Goal: Task Accomplishment & Management: Complete application form

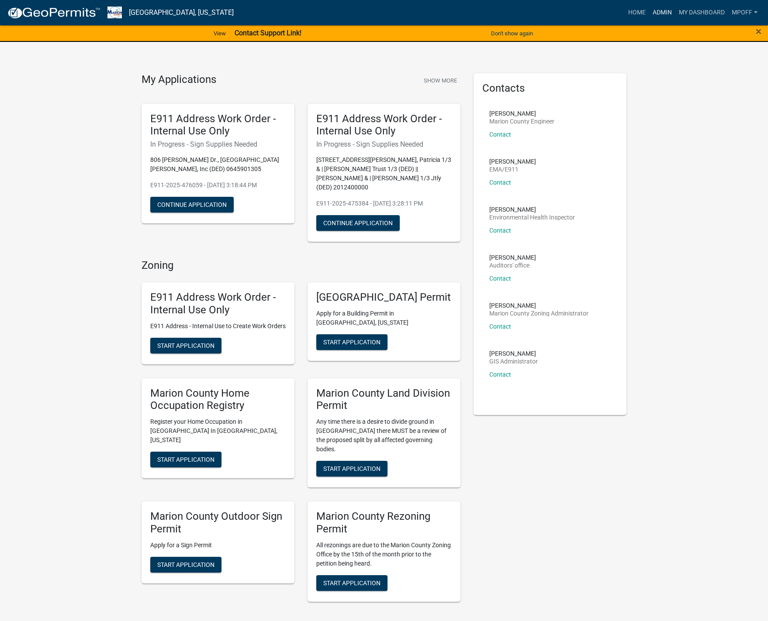
click at [665, 8] on link "Admin" at bounding box center [662, 12] width 26 height 17
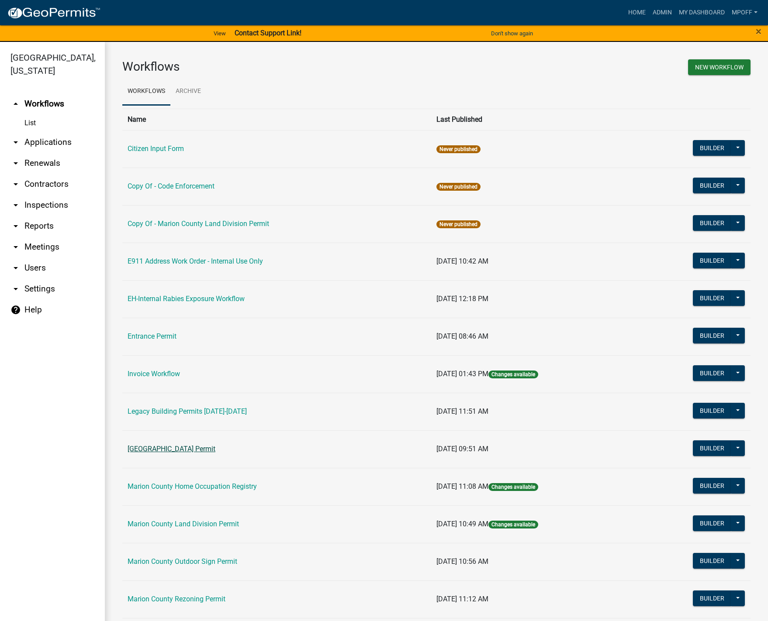
click at [164, 450] on link "[GEOGRAPHIC_DATA] Permit" at bounding box center [172, 449] width 88 height 8
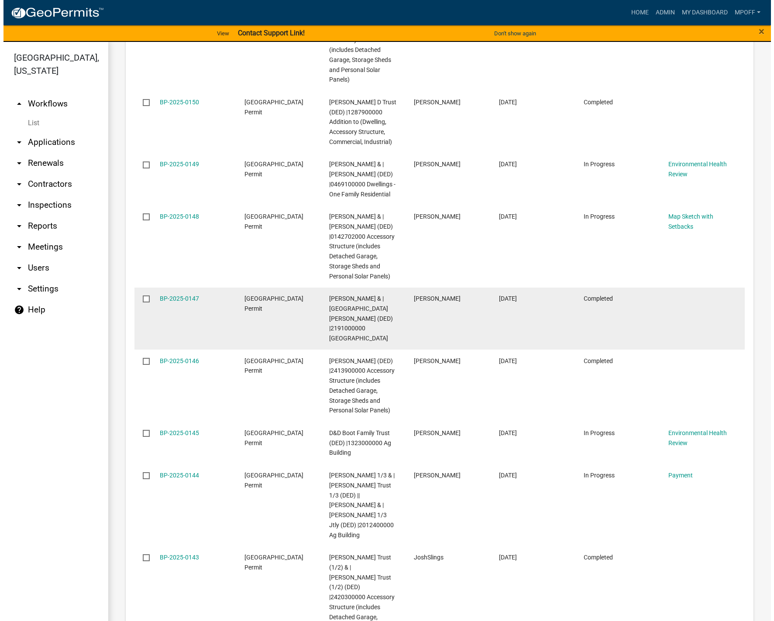
scroll to position [1397, 0]
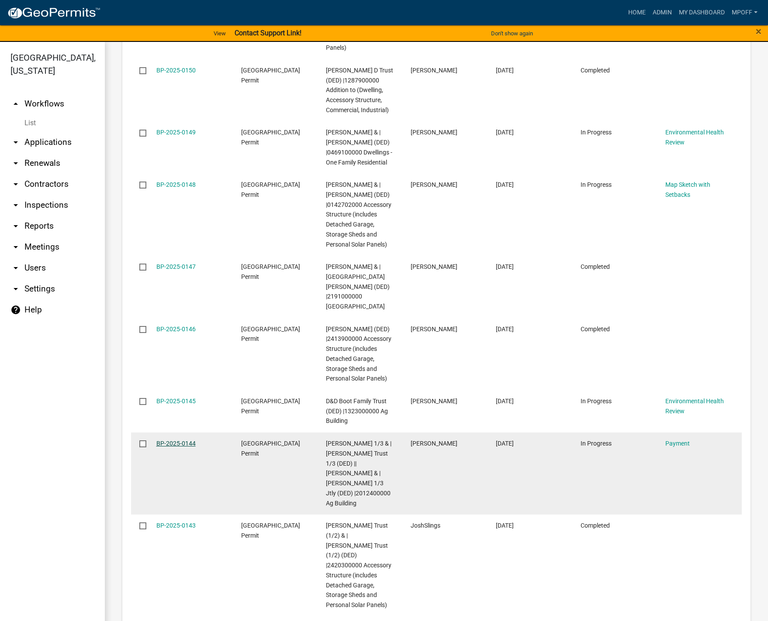
click at [178, 440] on link "BP-2025-0144" at bounding box center [175, 443] width 39 height 7
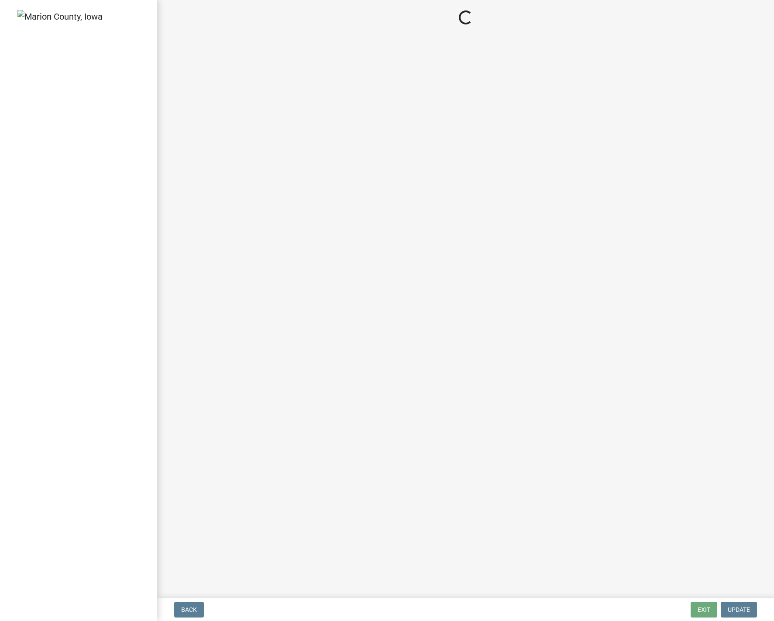
select select "3: 3"
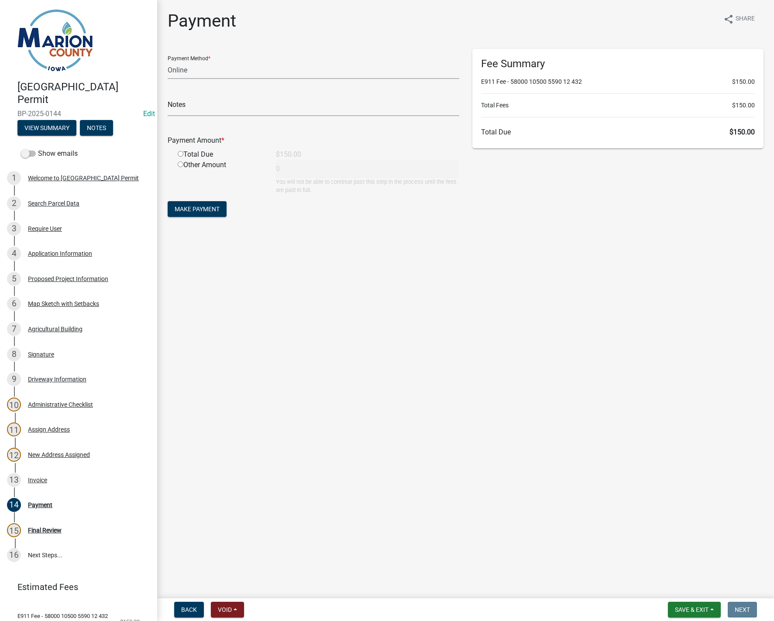
click at [181, 153] on input "radio" at bounding box center [181, 154] width 6 height 6
radio input "true"
type input "150"
click at [203, 208] on span "Make Payment" at bounding box center [197, 209] width 45 height 7
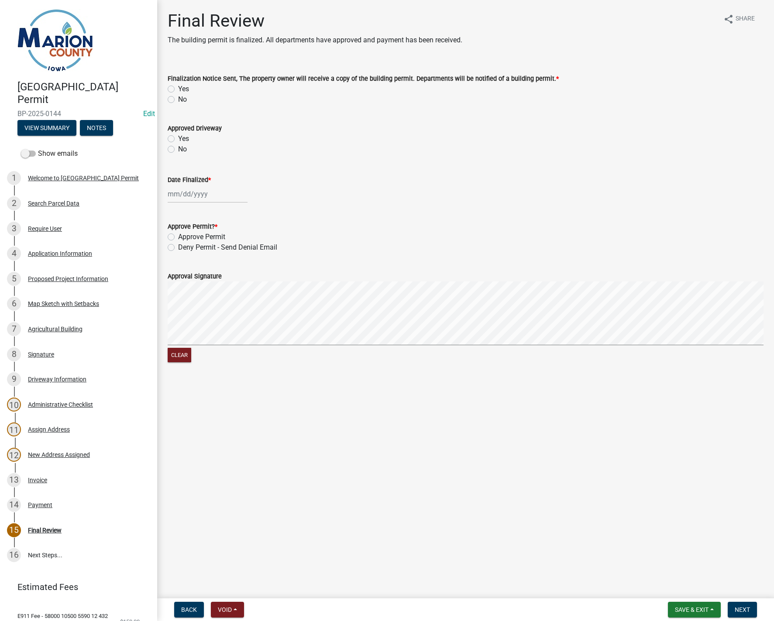
click at [178, 88] on label "Yes" at bounding box center [183, 89] width 11 height 10
click at [178, 88] on input "Yes" at bounding box center [181, 87] width 6 height 6
radio input "true"
select select "9"
select select "2025"
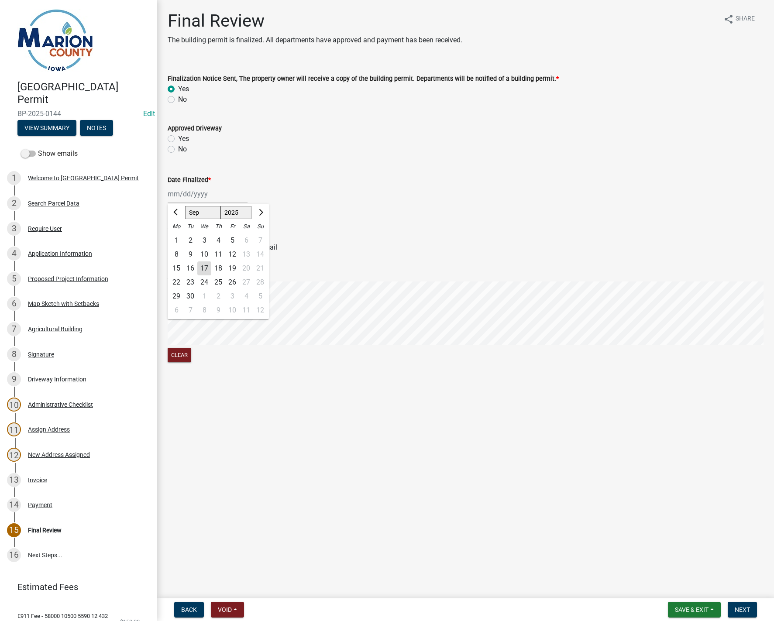
click at [173, 197] on div "[PERSON_NAME] Feb Mar Apr [PERSON_NAME][DATE] Oct Nov [DATE] 1526 1527 1528 152…" at bounding box center [208, 194] width 80 height 18
click at [206, 269] on div "17" at bounding box center [204, 269] width 14 height 14
type input "[DATE]"
click at [178, 238] on label "Approve Permit" at bounding box center [201, 237] width 47 height 10
click at [178, 238] on input "Approve Permit" at bounding box center [181, 235] width 6 height 6
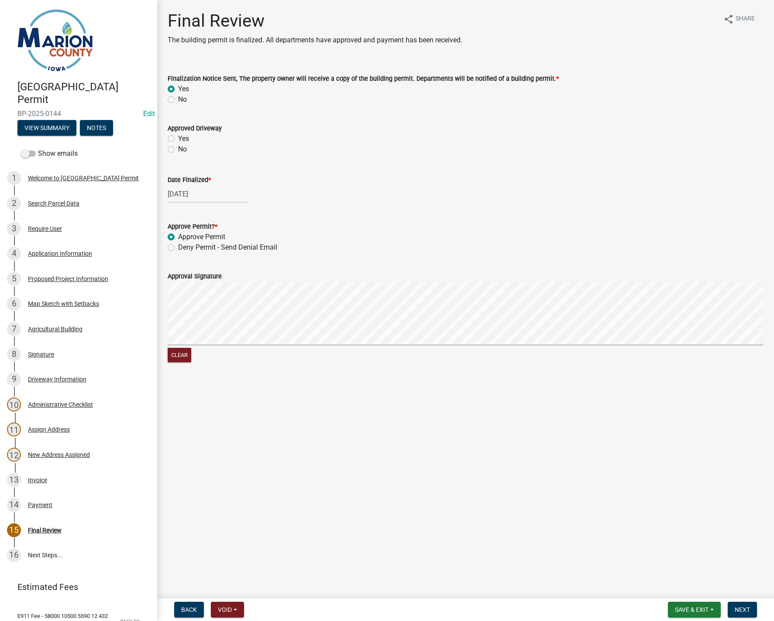
radio input "true"
click at [742, 610] on span "Next" at bounding box center [742, 610] width 15 height 7
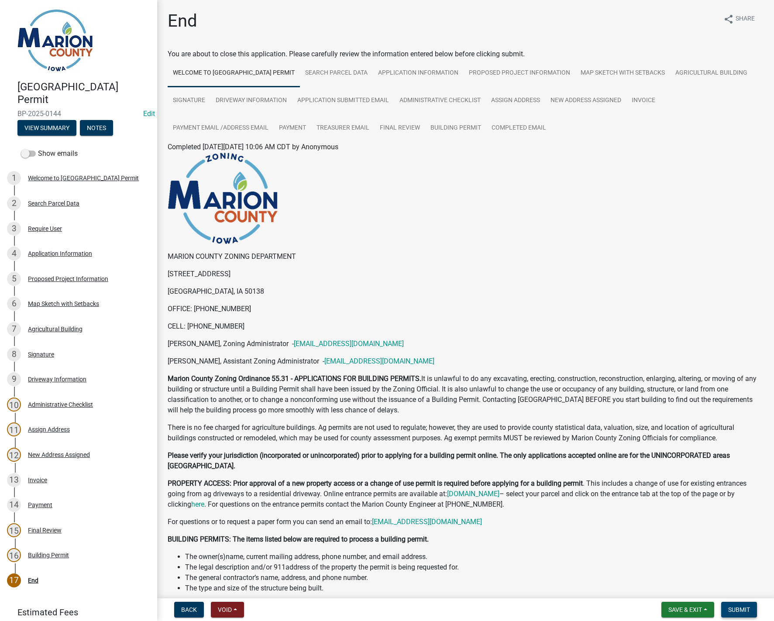
click at [744, 613] on span "Submit" at bounding box center [739, 610] width 22 height 7
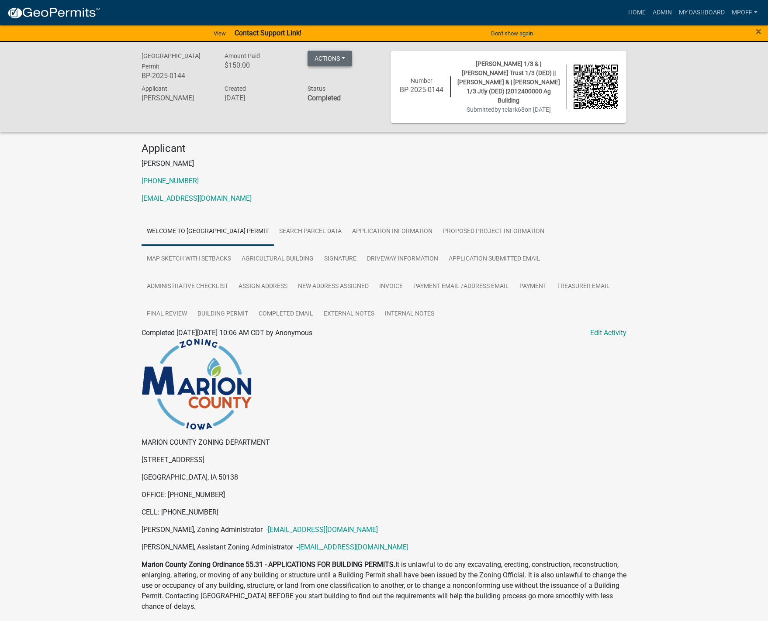
click at [333, 61] on button "Actions" at bounding box center [329, 59] width 45 height 16
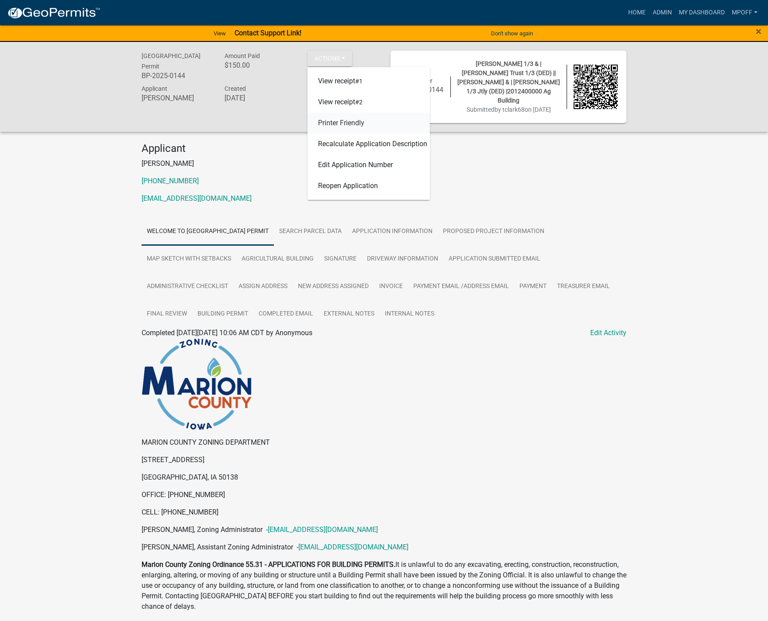
click at [333, 124] on link "Printer Friendly" at bounding box center [368, 123] width 122 height 21
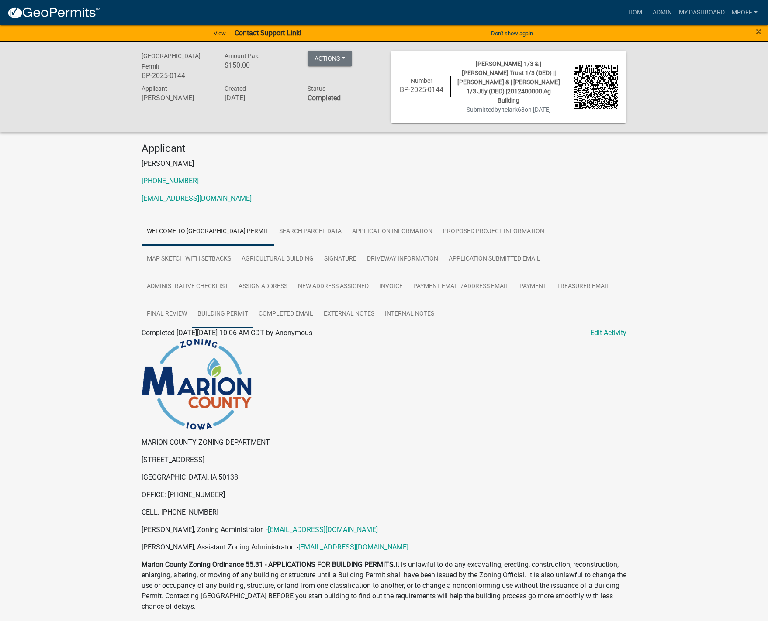
click at [223, 306] on link "Building Permit" at bounding box center [222, 314] width 61 height 28
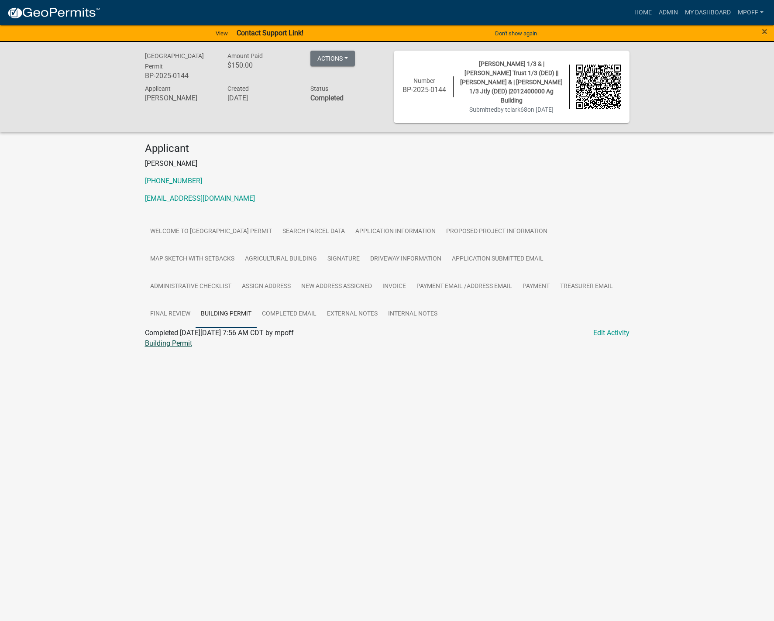
click at [169, 339] on link "Building Permit" at bounding box center [168, 343] width 47 height 8
click at [396, 279] on link "Invoice" at bounding box center [394, 287] width 34 height 28
click at [152, 339] on link "Invoice" at bounding box center [156, 343] width 22 height 8
click at [180, 253] on link "Map Sketch with Setbacks" at bounding box center [192, 259] width 95 height 28
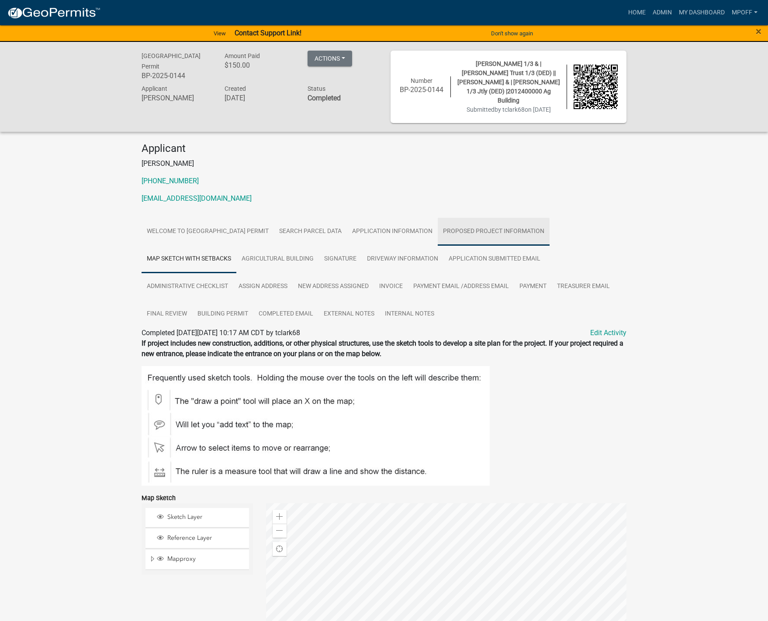
click at [521, 231] on link "Proposed Project Information" at bounding box center [494, 232] width 112 height 28
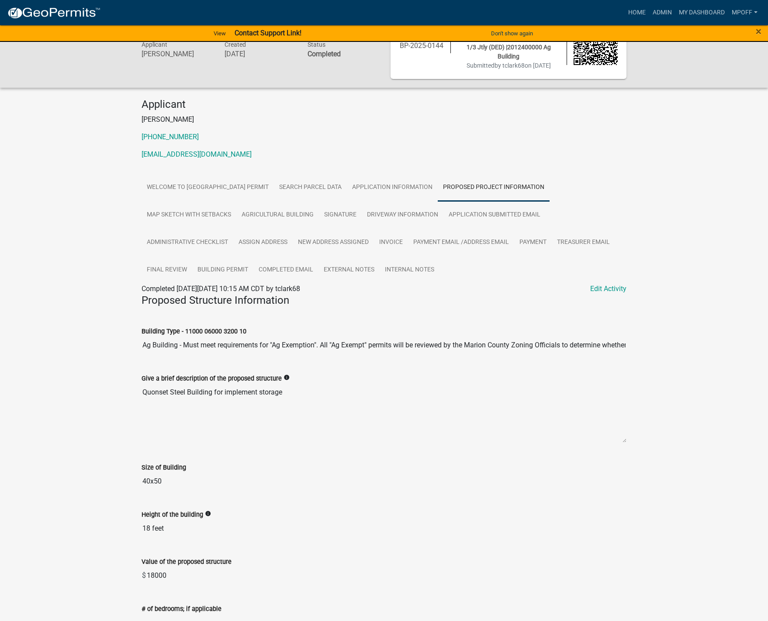
scroll to position [175, 0]
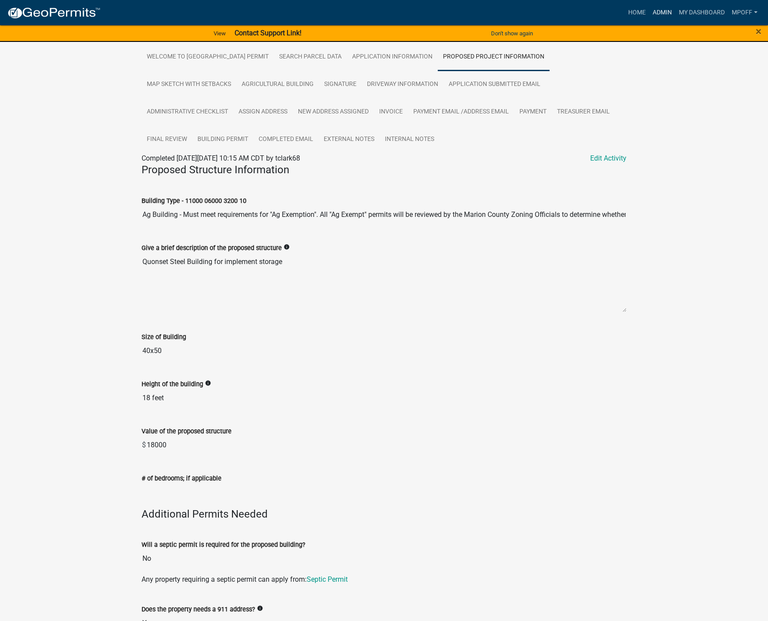
click at [661, 13] on link "Admin" at bounding box center [662, 12] width 26 height 17
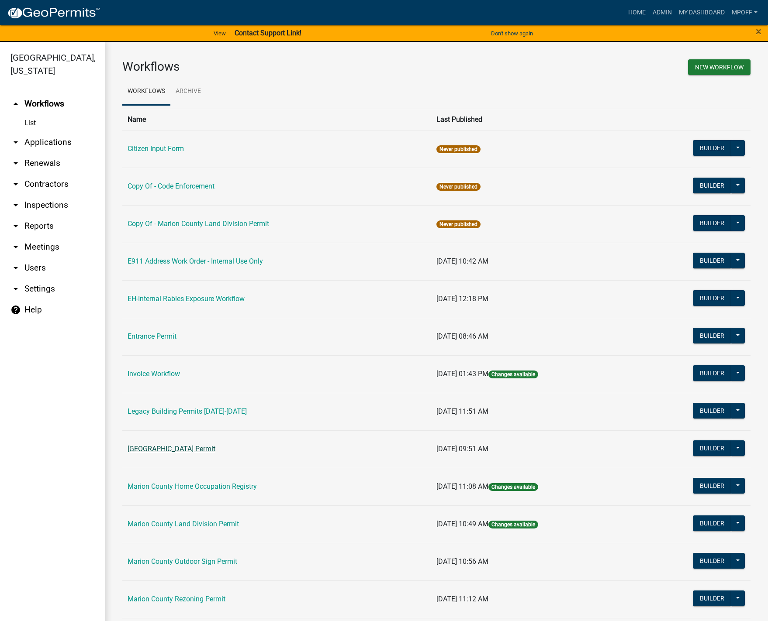
click at [182, 451] on link "[GEOGRAPHIC_DATA] Permit" at bounding box center [172, 449] width 88 height 8
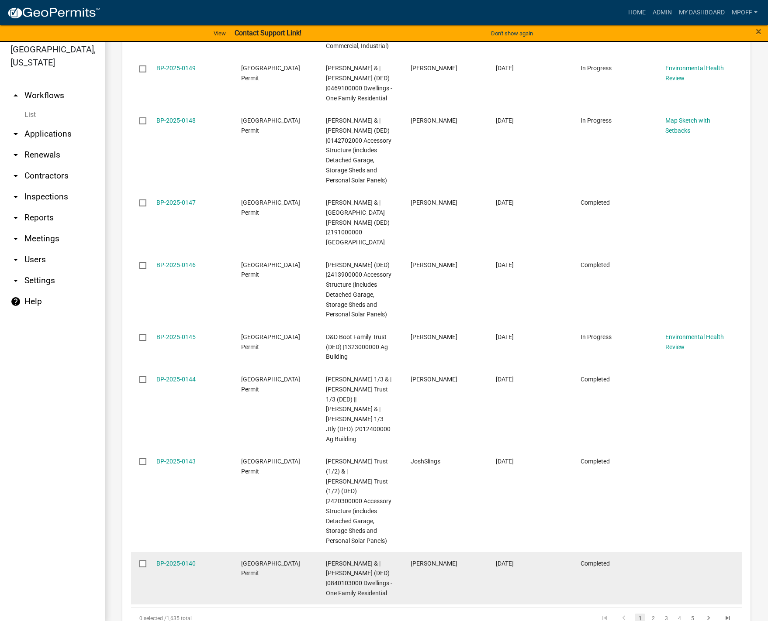
scroll to position [10, 0]
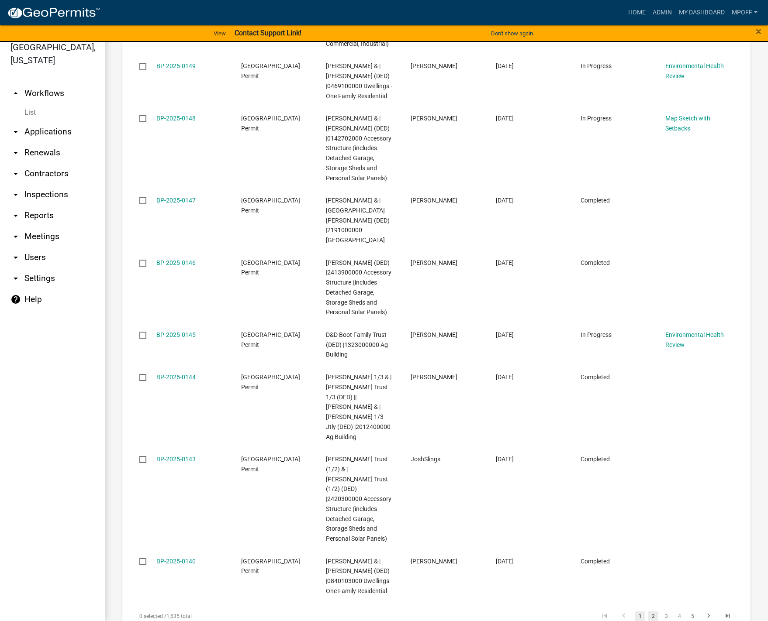
click at [648, 612] on link "2" at bounding box center [653, 617] width 10 height 10
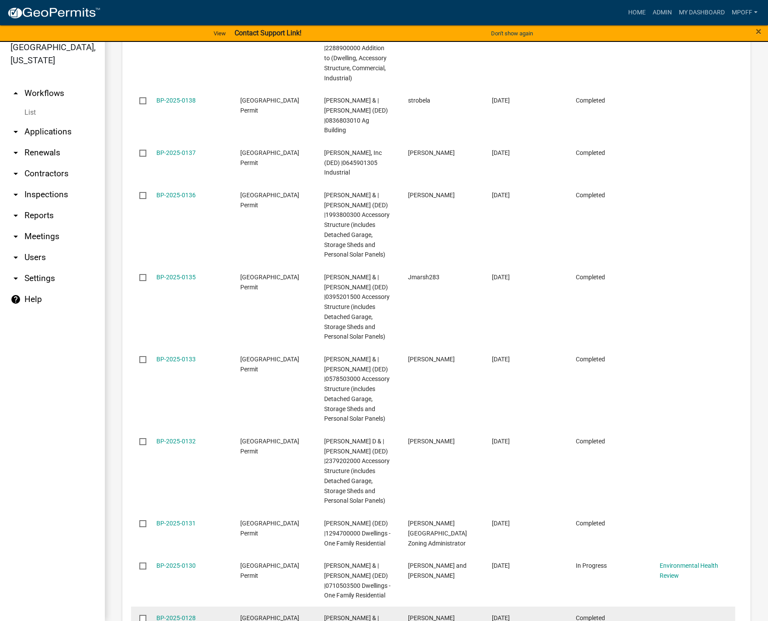
scroll to position [1423, 0]
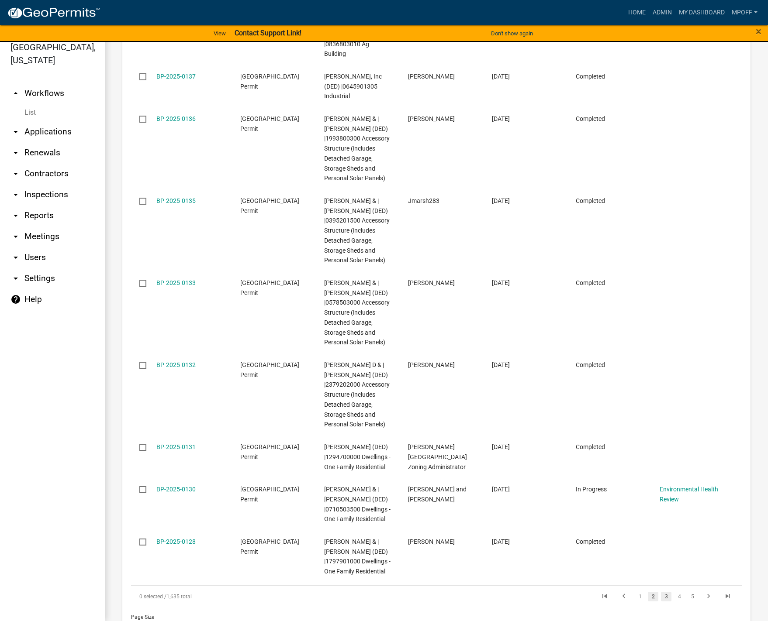
click at [661, 592] on link "3" at bounding box center [666, 597] width 10 height 10
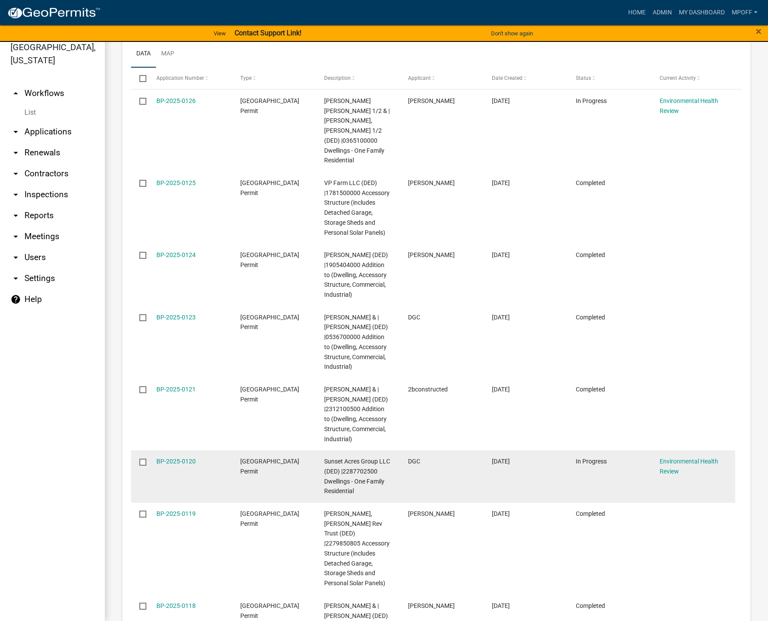
scroll to position [1443, 0]
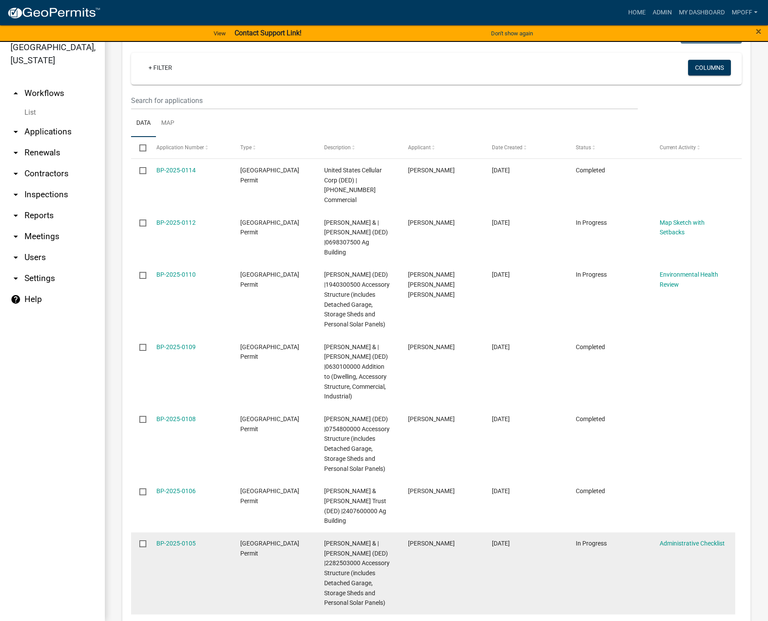
scroll to position [1503, 0]
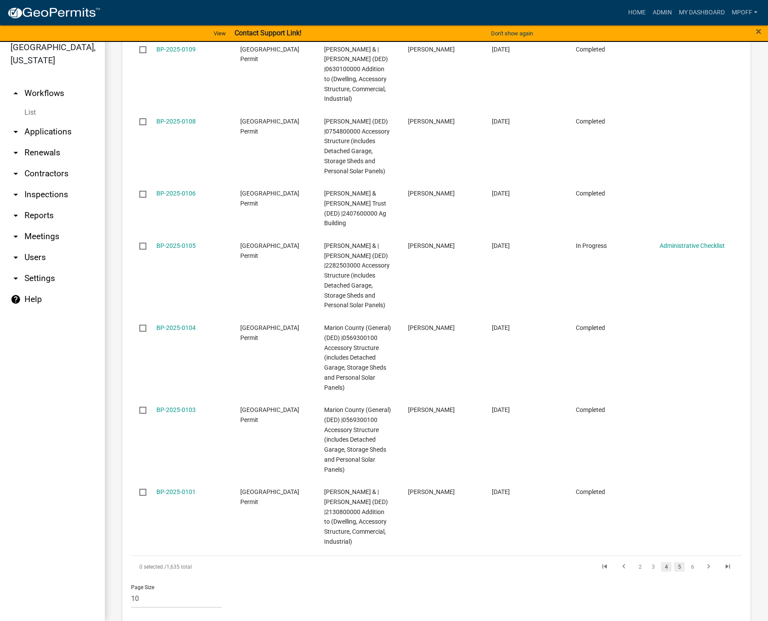
click at [675, 562] on link "5" at bounding box center [679, 567] width 10 height 10
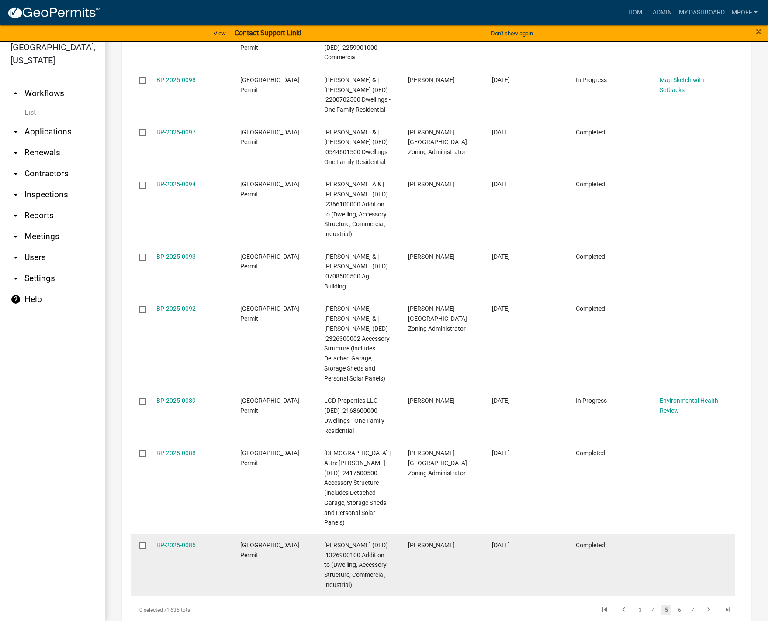
scroll to position [1423, 0]
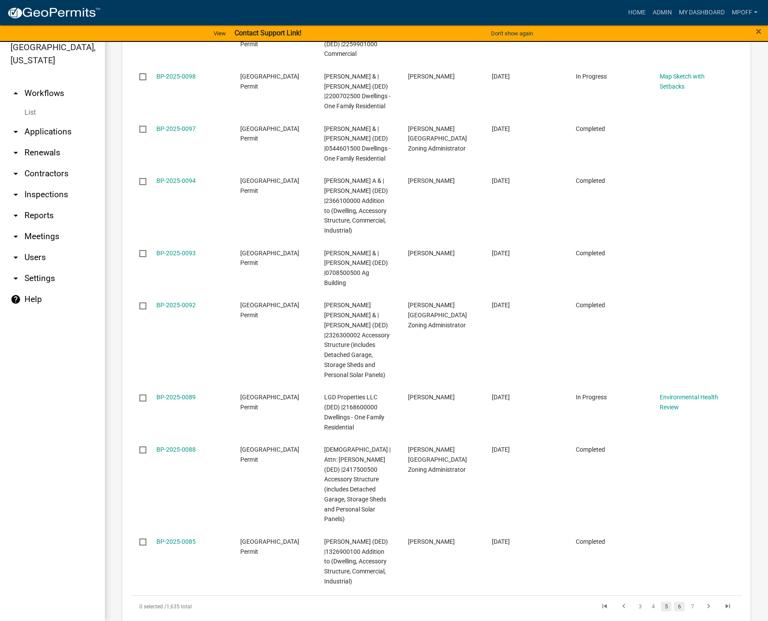
click at [674, 602] on link "6" at bounding box center [679, 607] width 10 height 10
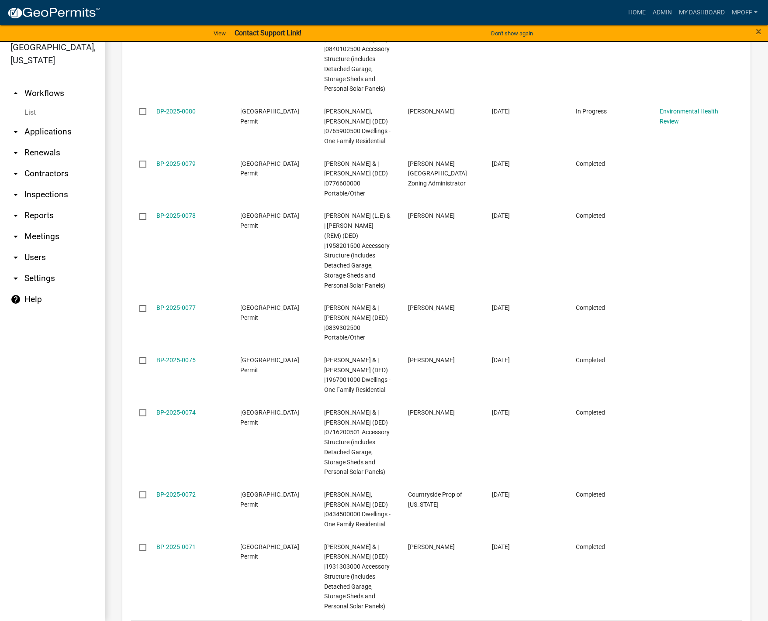
scroll to position [1403, 0]
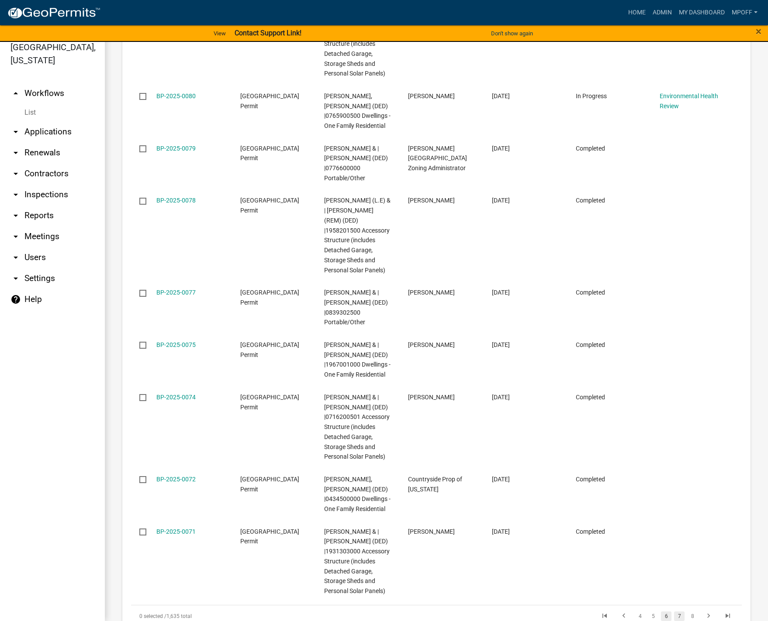
click at [674, 612] on link "7" at bounding box center [679, 617] width 10 height 10
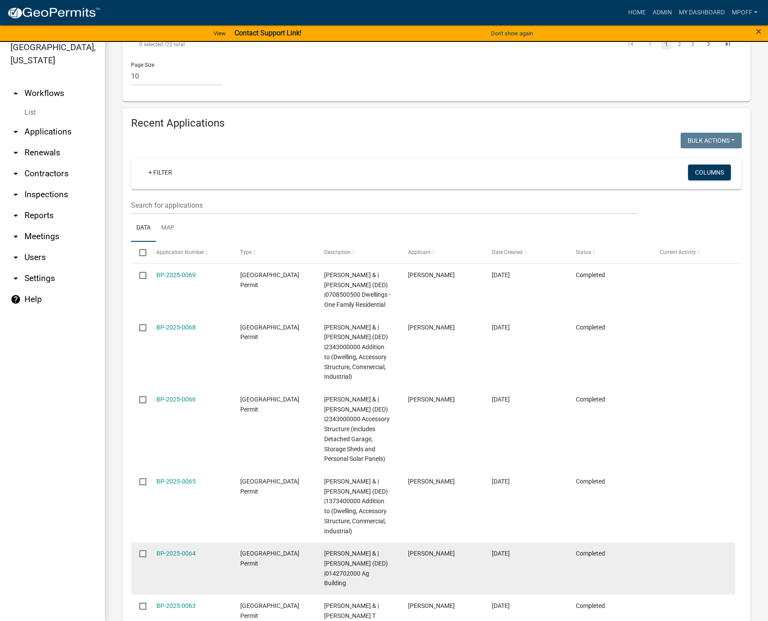
scroll to position [1098, 0]
